Goal: Task Accomplishment & Management: Manage account settings

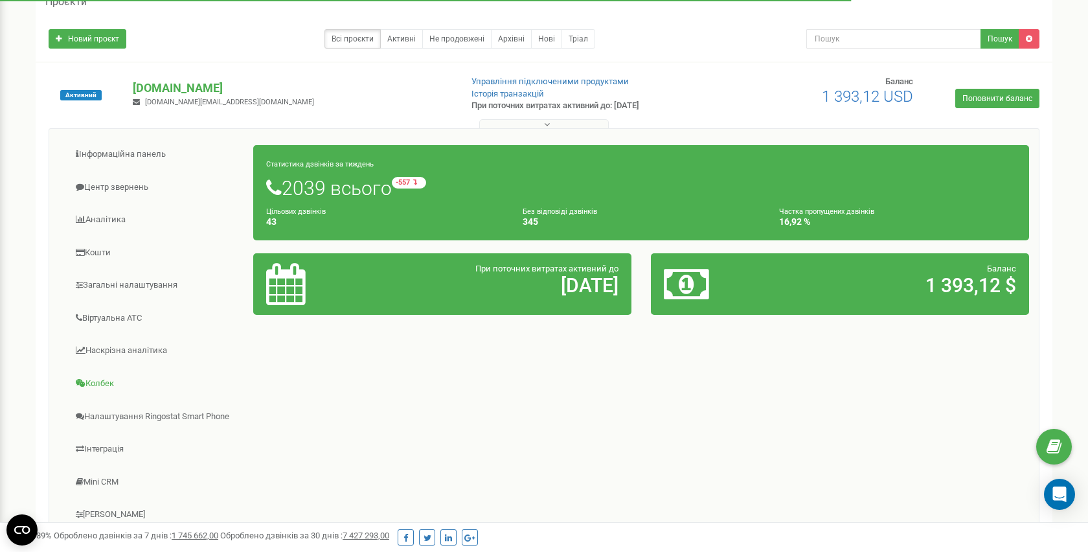
scroll to position [82, 0]
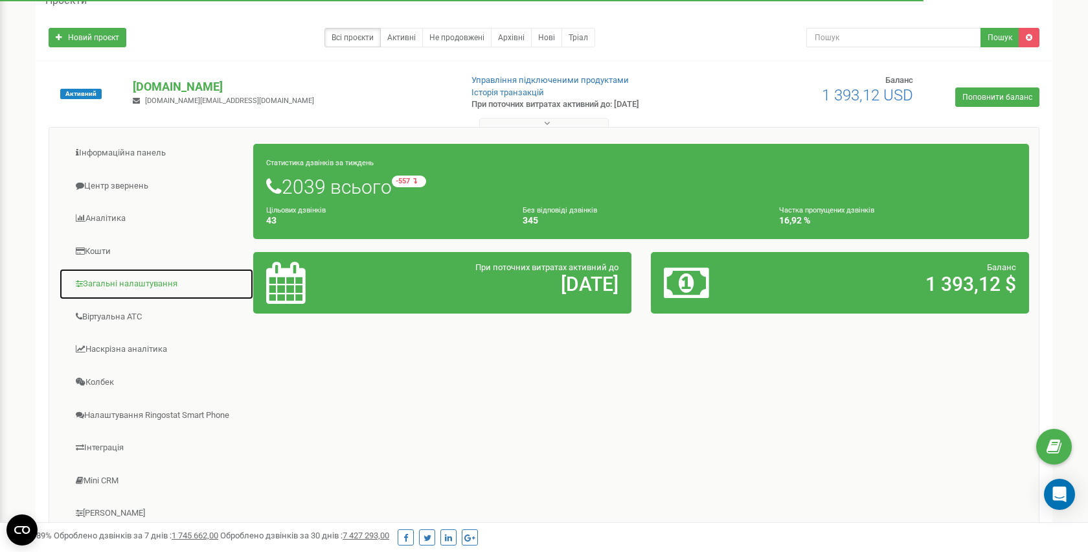
click at [130, 282] on link "Загальні налаштування" at bounding box center [156, 284] width 195 height 32
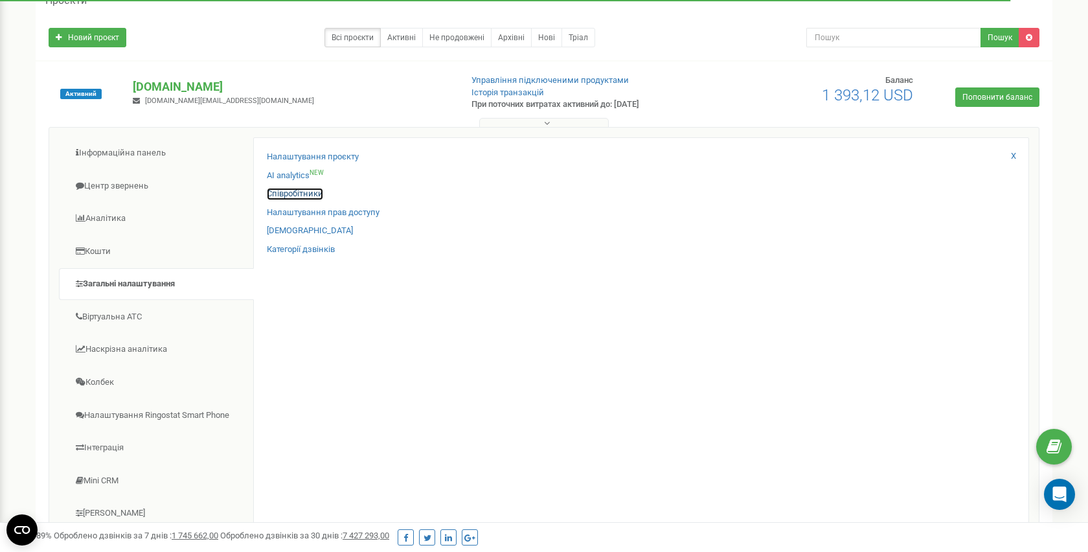
click at [300, 194] on link "Співробітники" at bounding box center [295, 194] width 56 height 12
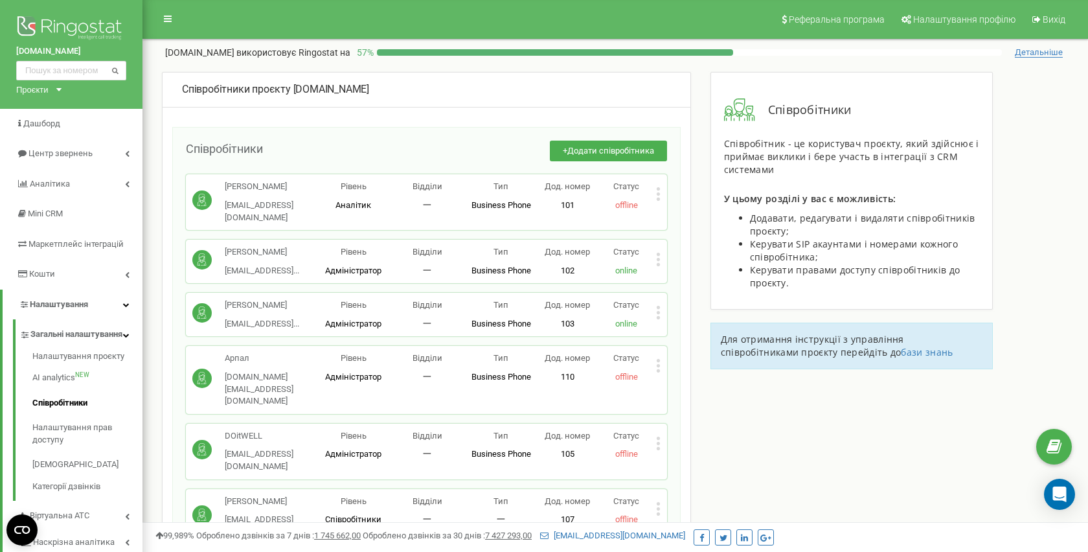
click at [659, 359] on icon at bounding box center [658, 366] width 5 height 14
click at [683, 383] on span "Редагувати" at bounding box center [699, 387] width 51 height 8
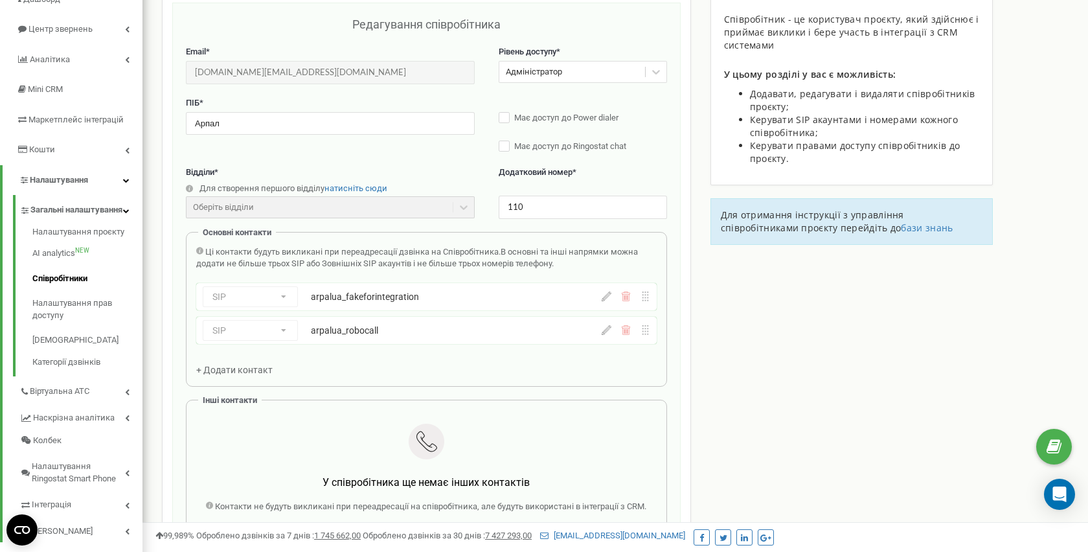
scroll to position [130, 0]
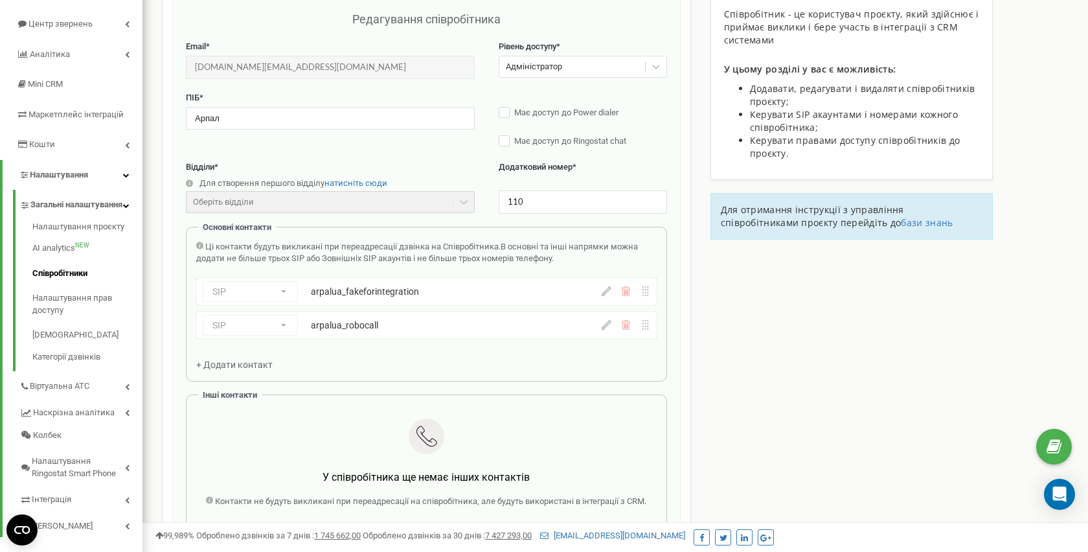
click at [607, 330] on icon at bounding box center [607, 325] width 10 height 10
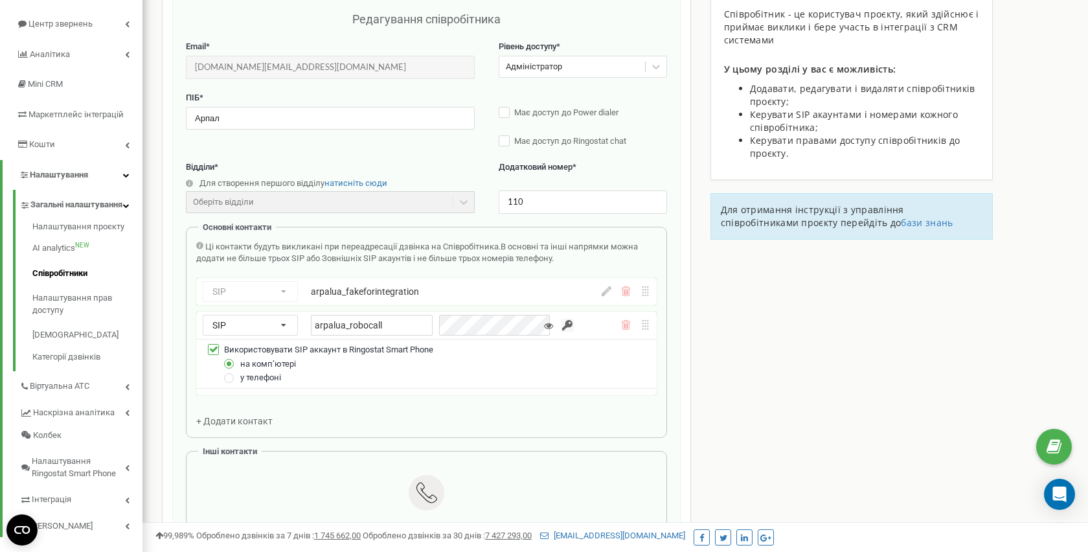
click at [661, 312] on div "Основні контакти Ці контакти будуть викликані при переадресації дзвінка на Спів…" at bounding box center [426, 333] width 481 height 212
click at [348, 324] on input "arpalua_robocall" at bounding box center [372, 325] width 122 height 21
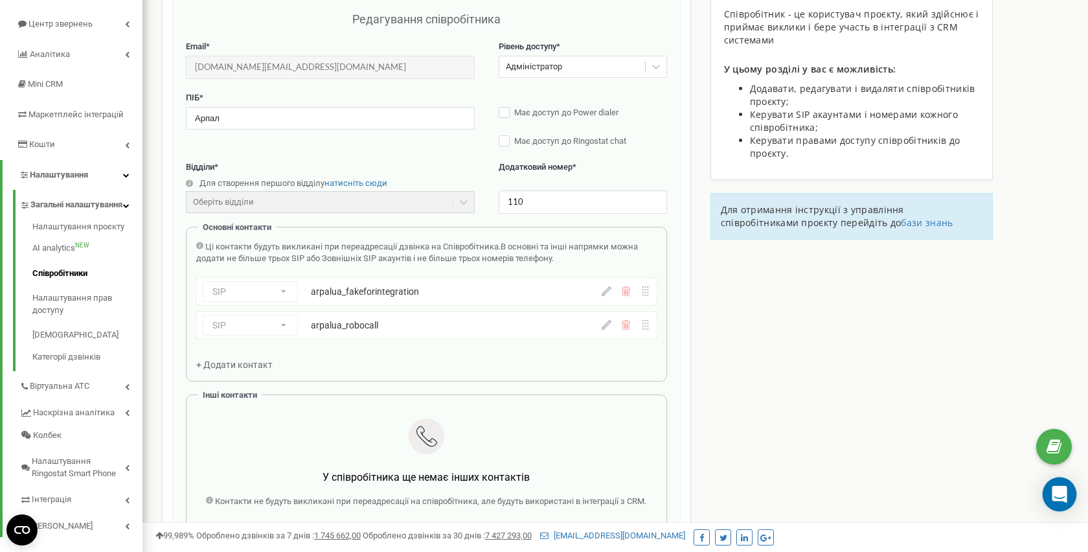
click at [1055, 489] on icon "Open Intercom Messenger" at bounding box center [1059, 494] width 15 height 17
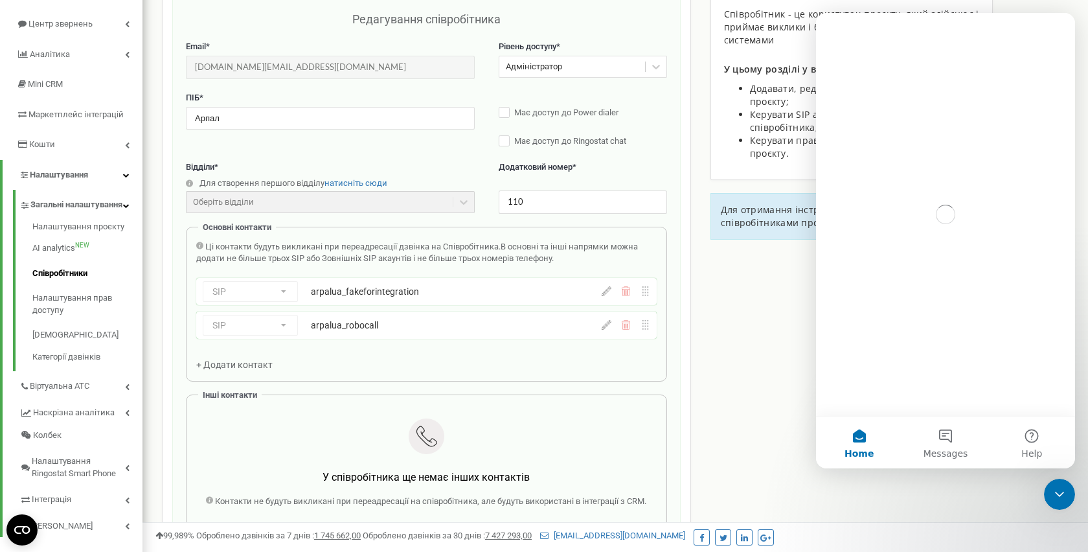
scroll to position [0, 0]
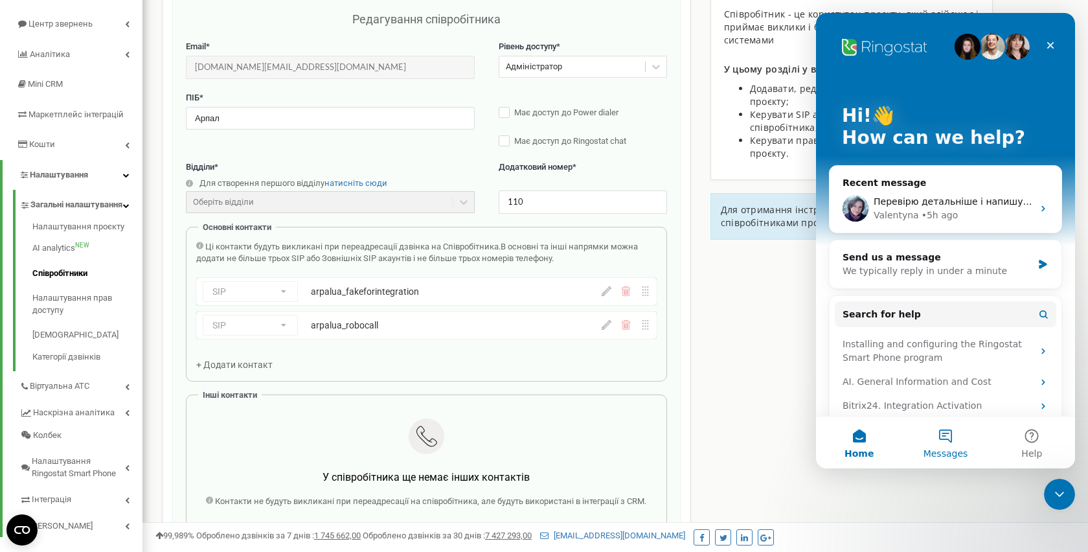
click at [949, 443] on button "Messages" at bounding box center [945, 442] width 86 height 52
